Goal: Navigation & Orientation: Find specific page/section

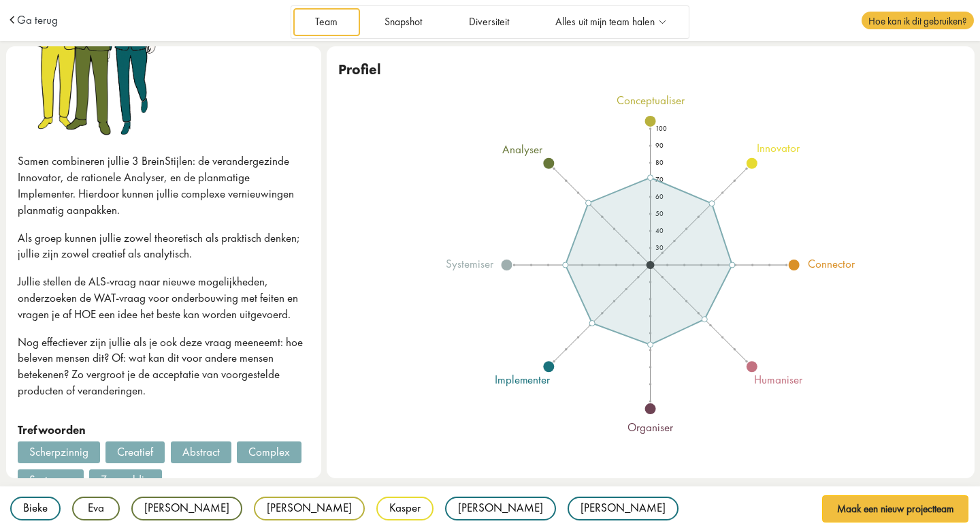
scroll to position [229, 0]
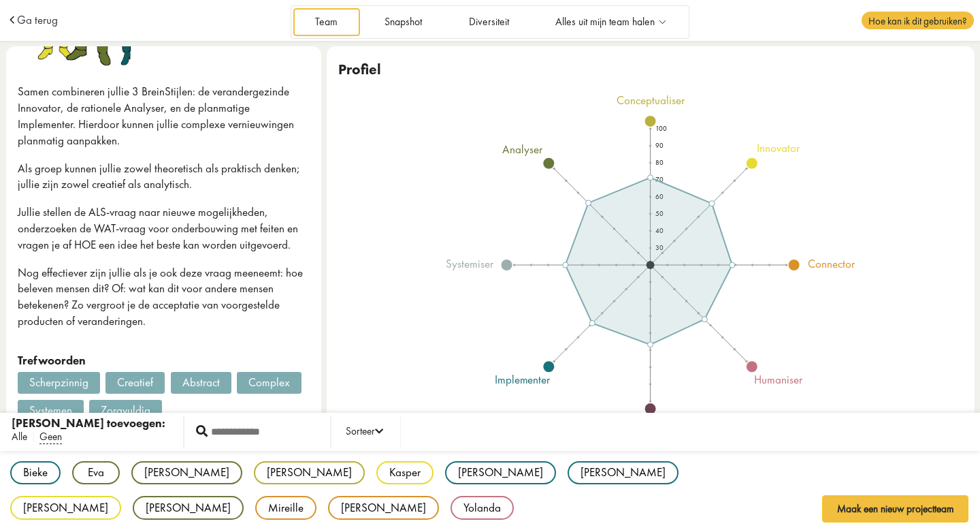
click at [20, 436] on span "Alle" at bounding box center [20, 437] width 16 height 14
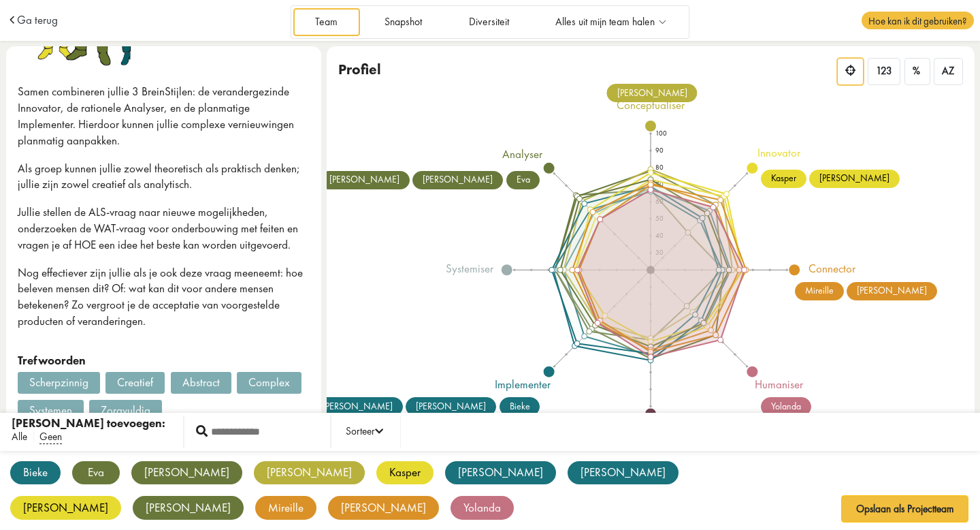
scroll to position [0, 0]
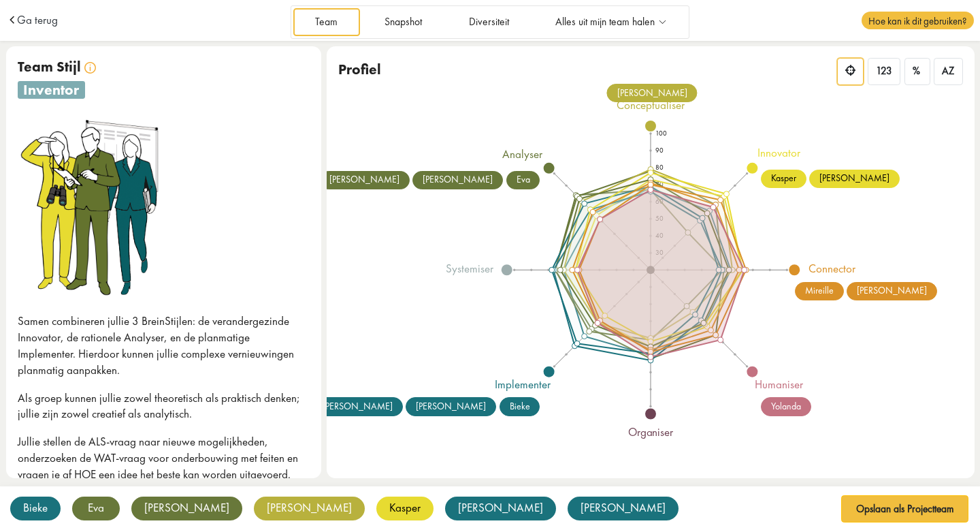
click at [22, 28] on td "Ga terug" at bounding box center [103, 20] width 194 height 41
click at [22, 22] on span "Ga terug" at bounding box center [37, 20] width 41 height 12
